Goal: Information Seeking & Learning: Learn about a topic

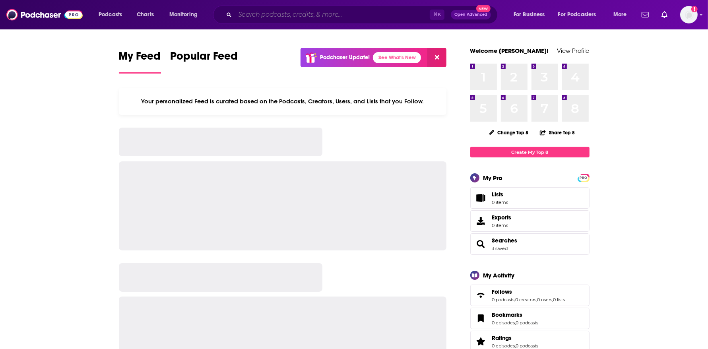
click at [312, 12] on input "Search podcasts, credits, & more..." at bounding box center [332, 14] width 195 height 13
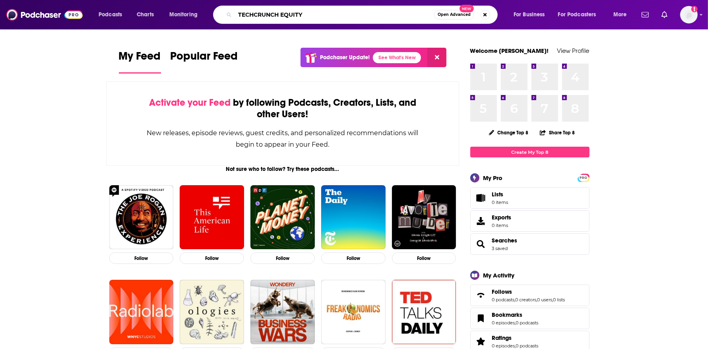
type input "TECHCRUNCH EQUITY"
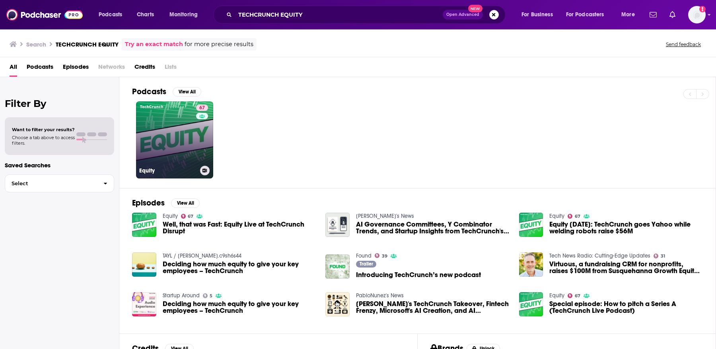
click at [194, 144] on link "67 Equity" at bounding box center [174, 139] width 77 height 77
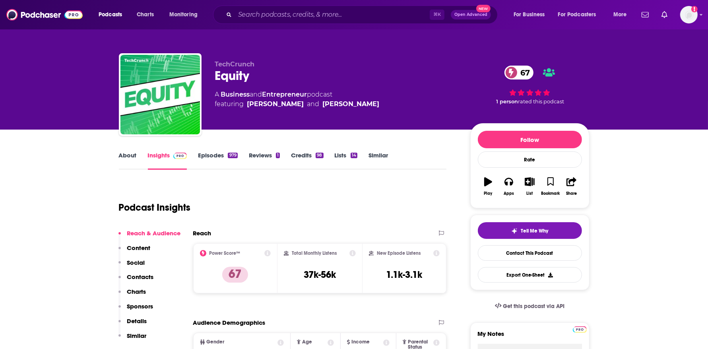
click at [133, 155] on link "About" at bounding box center [128, 161] width 18 height 18
